Goal: Information Seeking & Learning: Learn about a topic

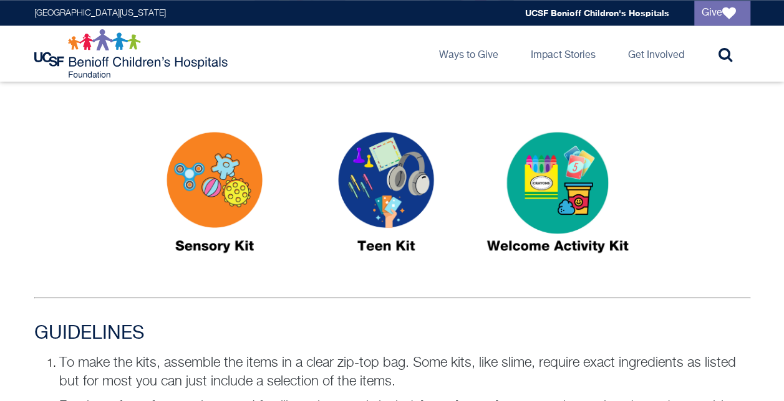
scroll to position [648, 0]
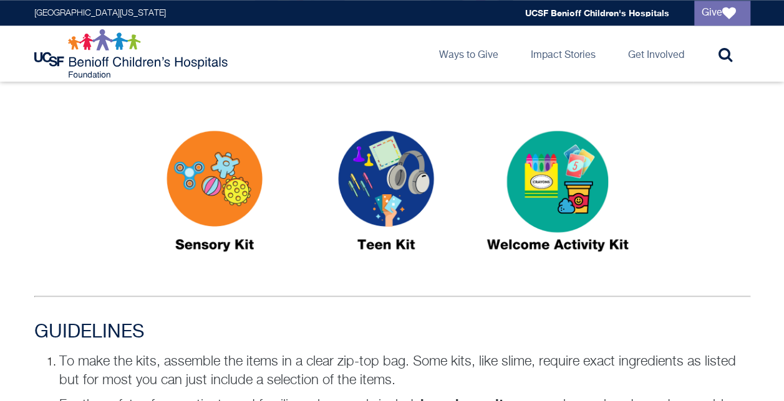
click at [396, 176] on img at bounding box center [386, 197] width 156 height 180
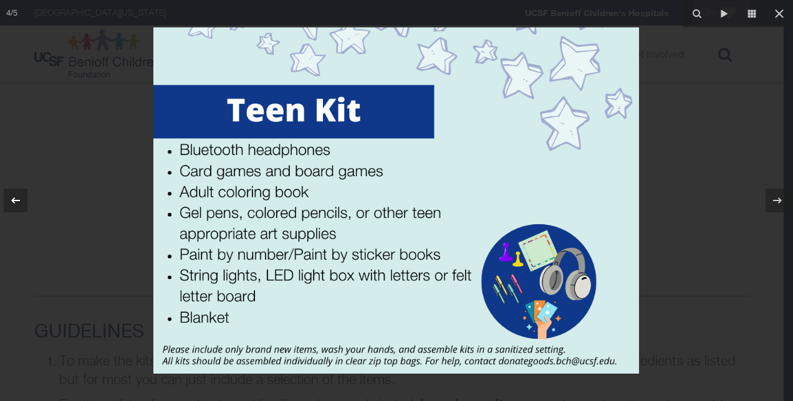
click at [10, 204] on icon at bounding box center [15, 200] width 15 height 15
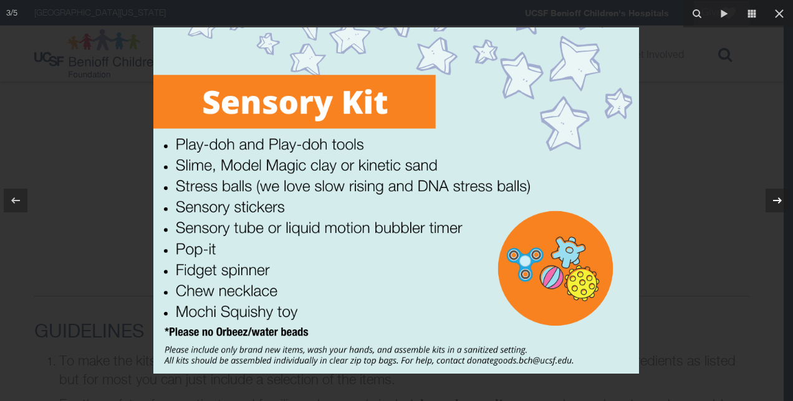
click at [777, 204] on icon at bounding box center [777, 200] width 15 height 15
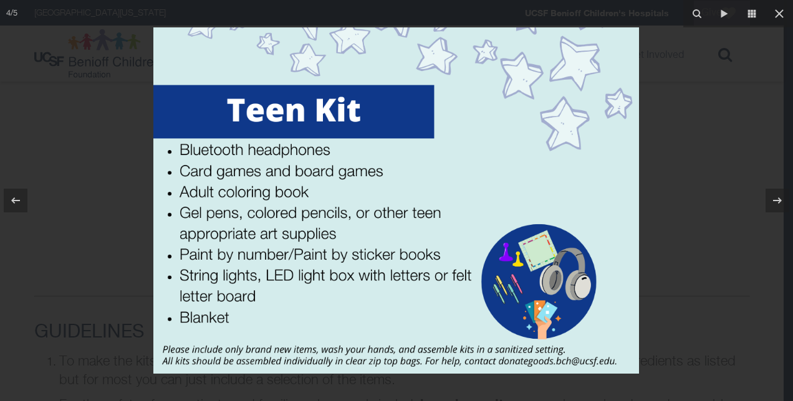
click at [61, 163] on div at bounding box center [396, 200] width 793 height 401
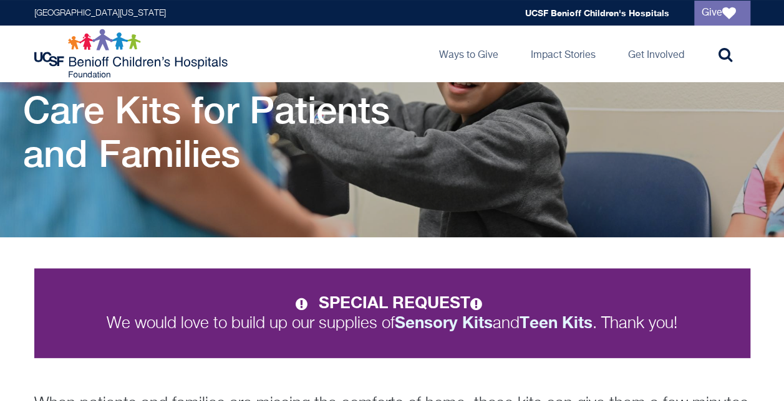
scroll to position [67, 0]
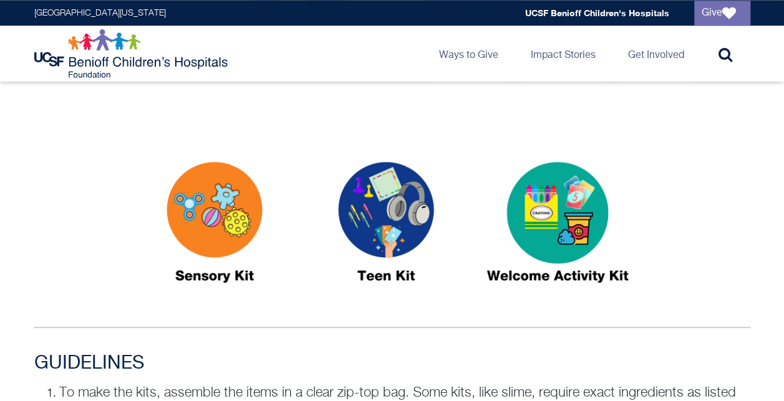
scroll to position [627, 0]
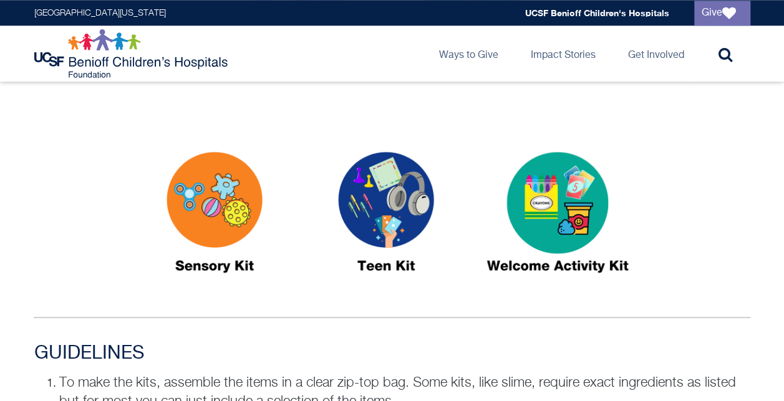
click at [228, 209] on img at bounding box center [215, 218] width 156 height 180
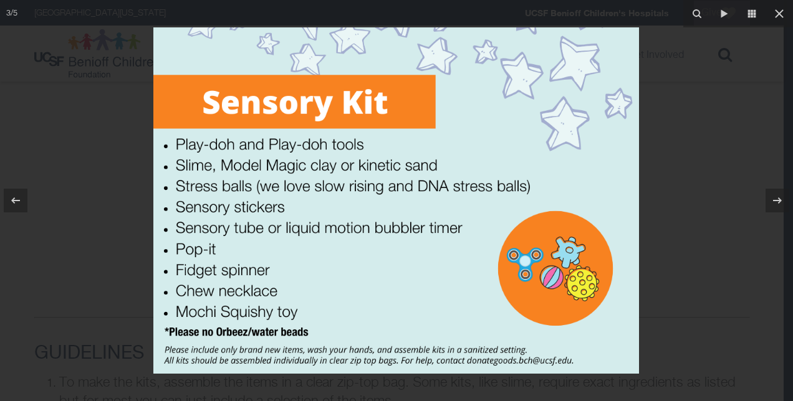
click at [709, 182] on div at bounding box center [396, 200] width 793 height 401
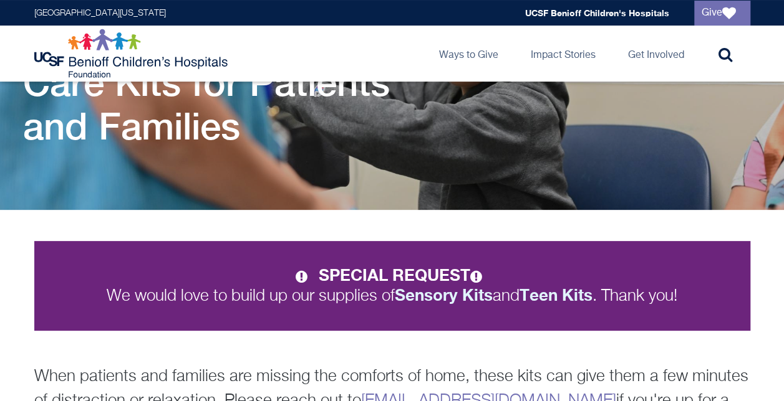
scroll to position [92, 0]
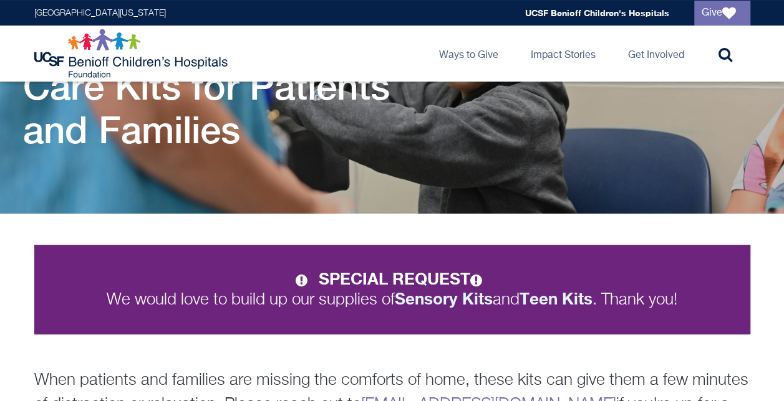
click at [743, 354] on div "SPECIAL REQUEST We would love to build up our supplies of Sensory Kits and Teen…" at bounding box center [392, 343] width 738 height 197
